Goal: Check status

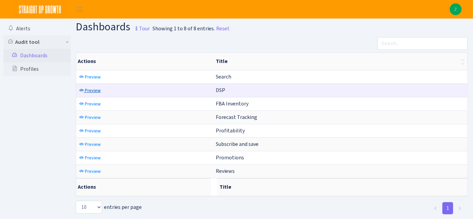
click at [93, 88] on span "Preview" at bounding box center [93, 90] width 16 height 6
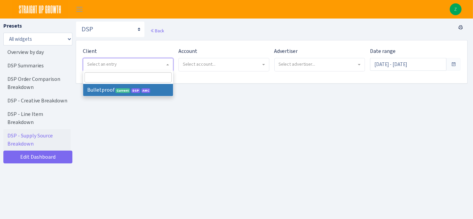
click at [120, 63] on span "Select an entry" at bounding box center [126, 64] width 78 height 7
select select "409"
select select
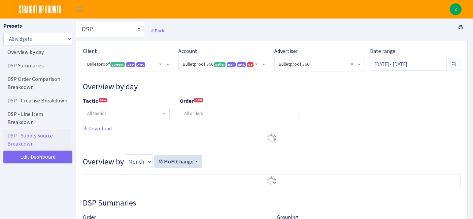
select select "3235730245795869"
select select "2888625790301"
select select
click at [402, 65] on input "Aug 3, 2025 - Sep 1, 2025" at bounding box center [408, 64] width 76 height 13
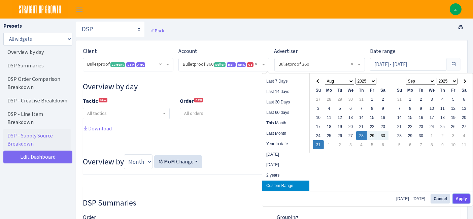
click at [457, 198] on button "Apply" at bounding box center [460, 198] width 17 height 9
type input "[DATE] - [DATE]"
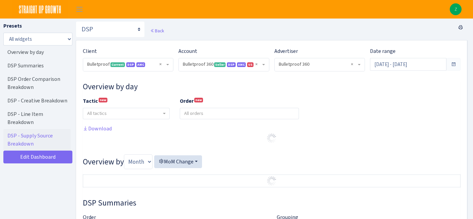
select select "3235730245795869"
select select "2888625790301"
select select
